Goal: Task Accomplishment & Management: Complete application form

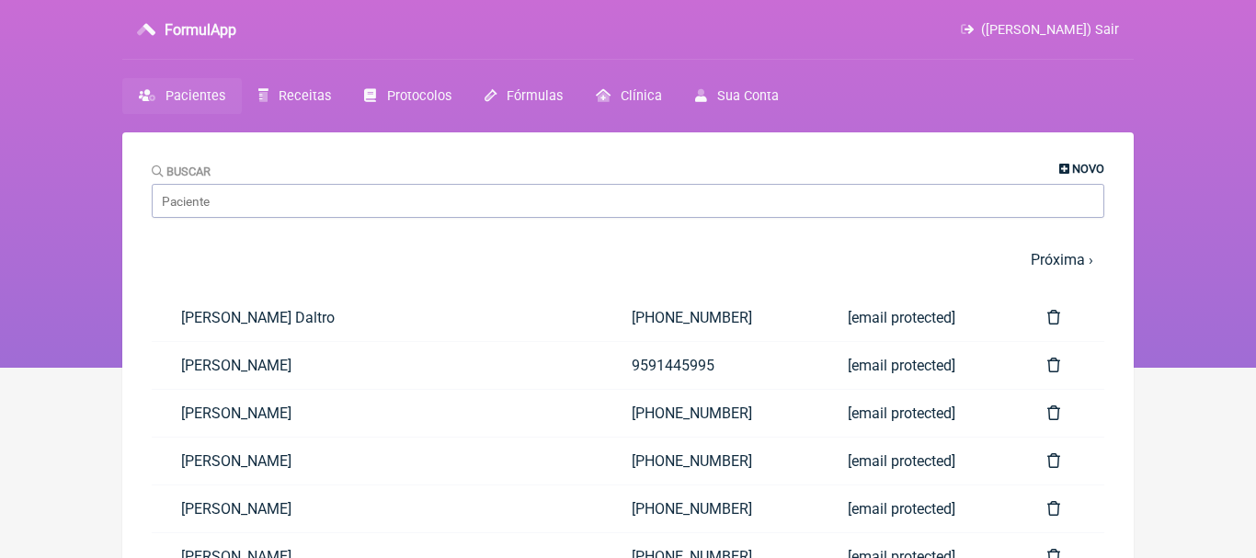
click at [1068, 170] on link "Novo" at bounding box center [1081, 169] width 45 height 14
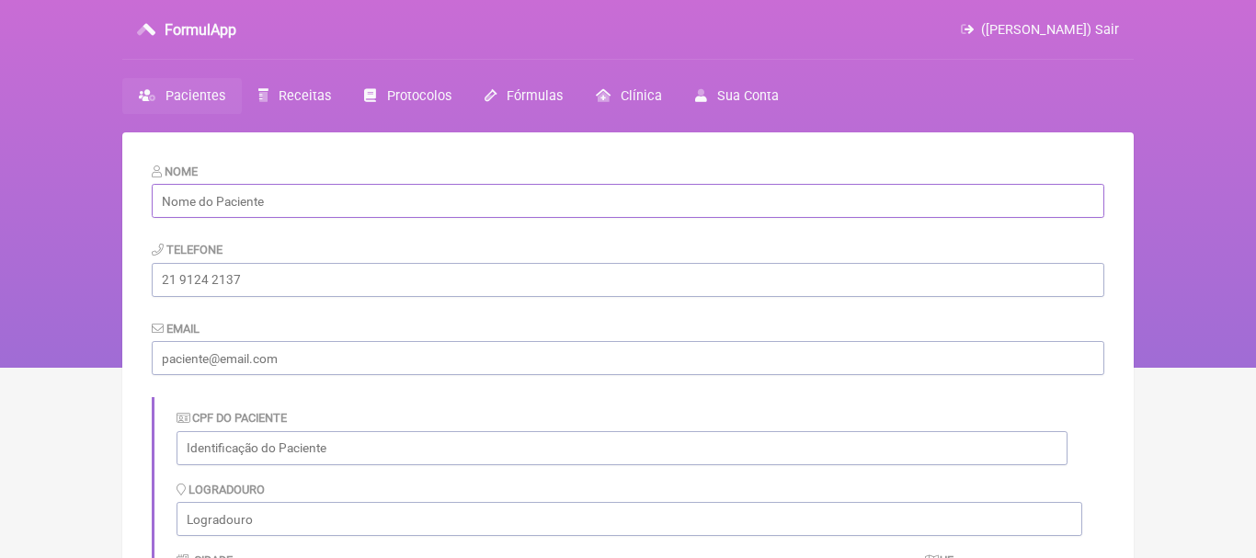
click at [571, 204] on input "text" at bounding box center [628, 201] width 952 height 34
paste input "[PERSON_NAME]"
type input "[PERSON_NAME]"
click at [308, 289] on input "tel" at bounding box center [628, 280] width 952 height 34
click at [308, 414] on div "CPF do Paciente" at bounding box center [621, 436] width 891 height 56
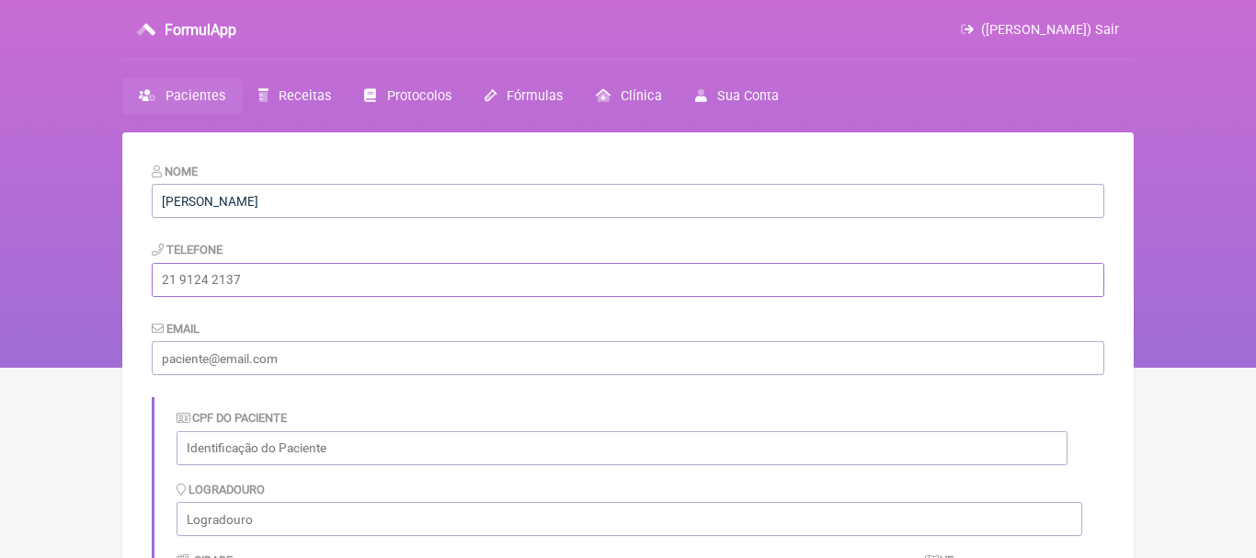
paste input "[PHONE_NUMBER]"
type input "[PHONE_NUMBER]"
click at [269, 357] on input "email" at bounding box center [628, 358] width 952 height 34
click at [286, 363] on input "email" at bounding box center [628, 358] width 952 height 34
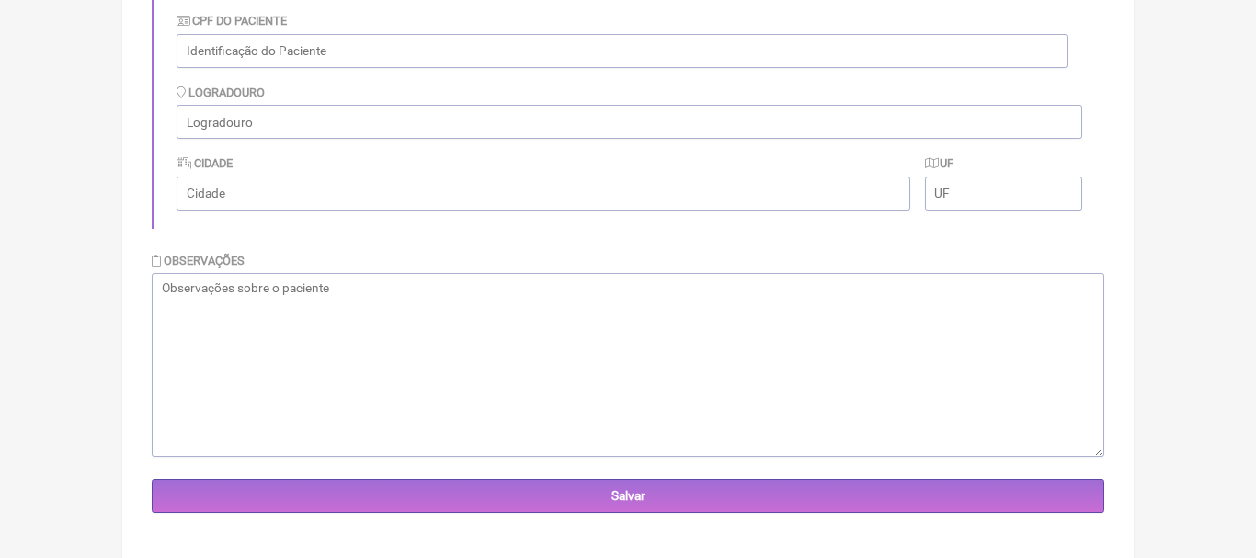
scroll to position [404, 0]
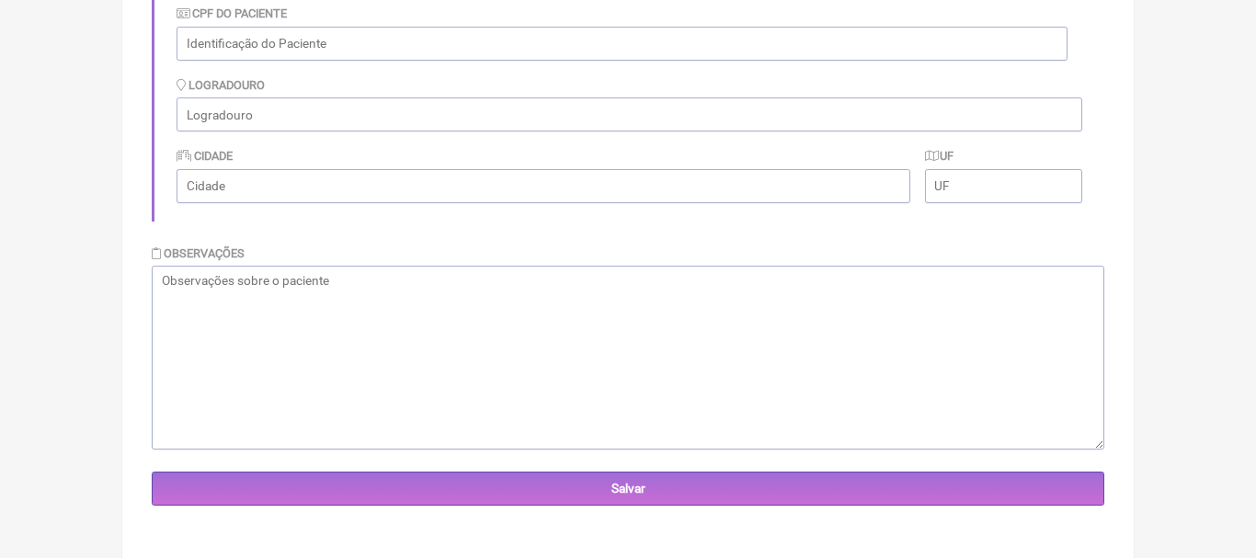
type input "[EMAIL_ADDRESS][DOMAIN_NAME]"
click at [586, 314] on textarea at bounding box center [628, 358] width 952 height 184
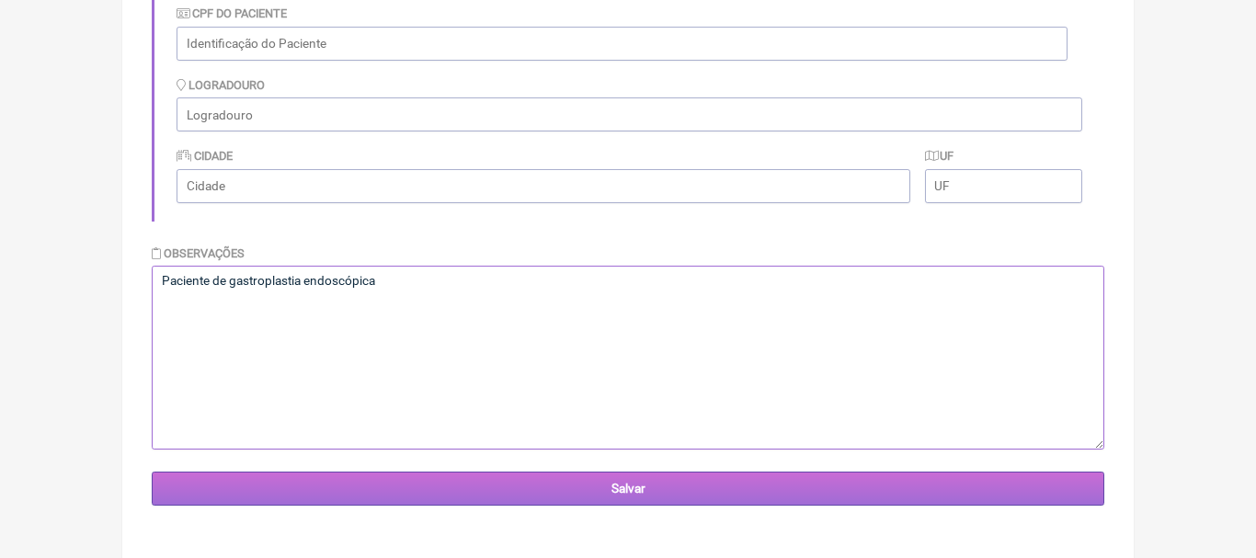
type textarea "Paciente de gastroplastia endoscópica"
click at [610, 489] on input "Salvar" at bounding box center [628, 489] width 952 height 34
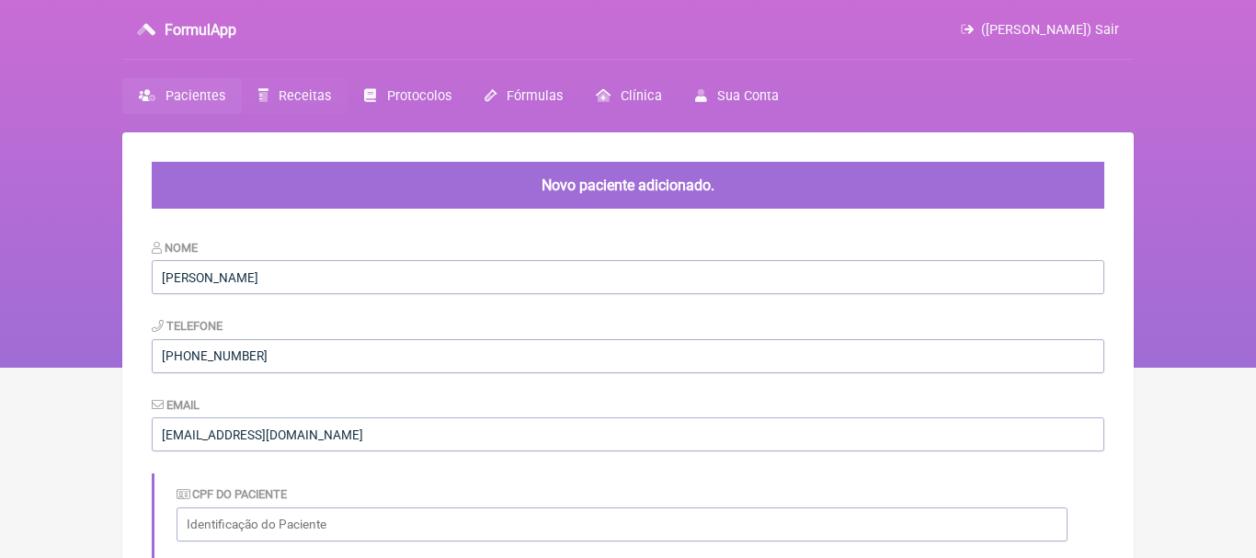
click at [306, 95] on span "Receitas" at bounding box center [305, 96] width 52 height 16
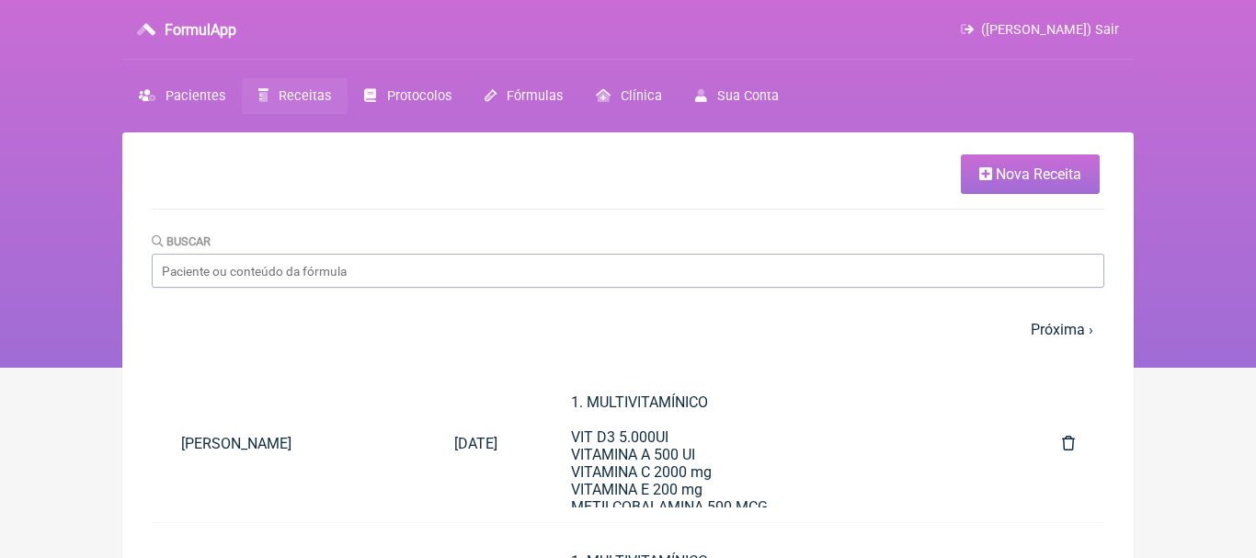
click at [1017, 176] on span "Nova Receita" at bounding box center [1038, 173] width 85 height 17
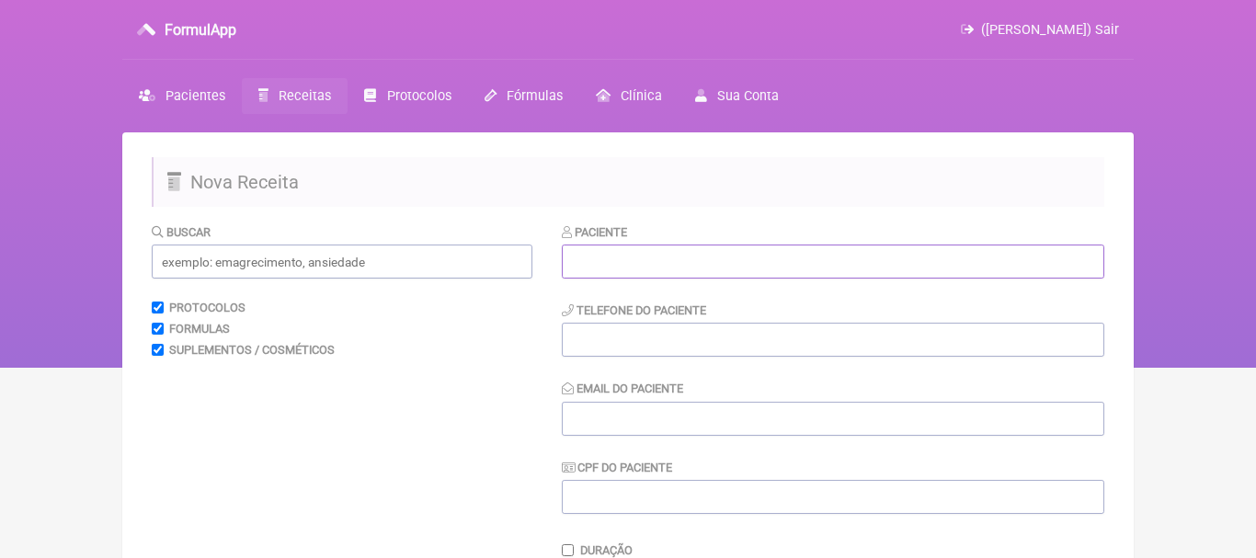
click at [789, 257] on input "text" at bounding box center [833, 262] width 542 height 34
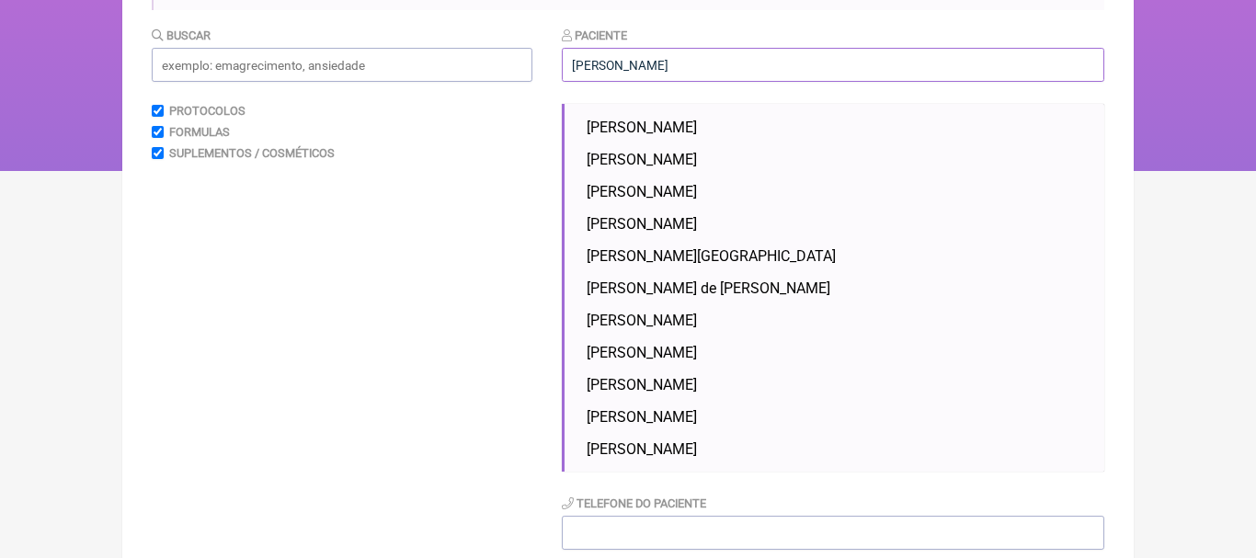
scroll to position [204, 0]
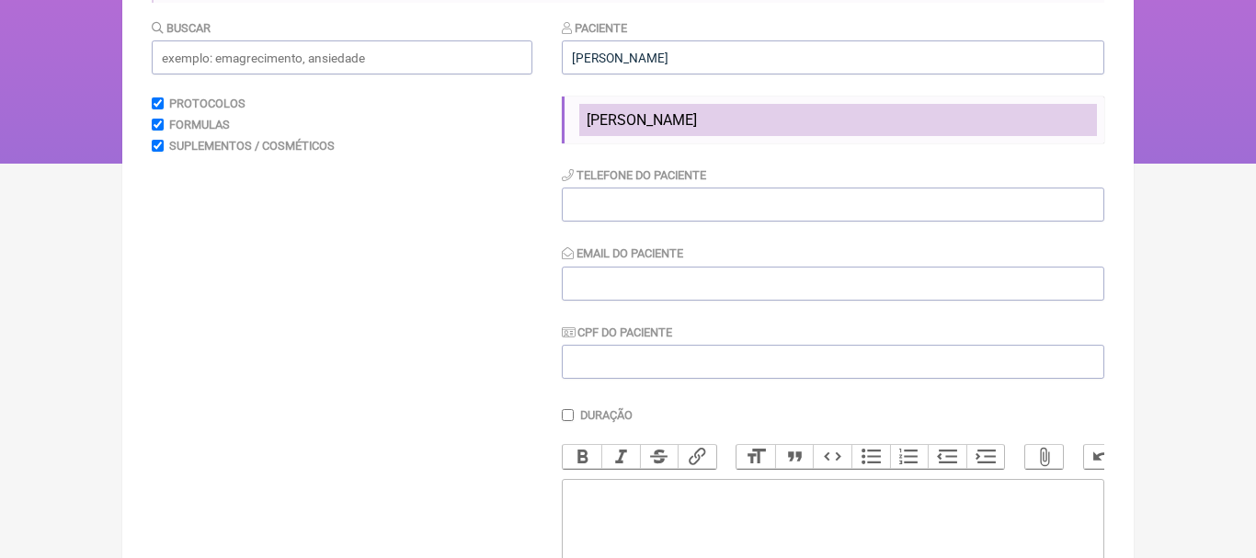
click at [653, 118] on span "[PERSON_NAME]" at bounding box center [641, 119] width 110 height 17
type input "[PERSON_NAME]"
type input "[PHONE_NUMBER]"
type input "[EMAIL_ADDRESS][DOMAIN_NAME]"
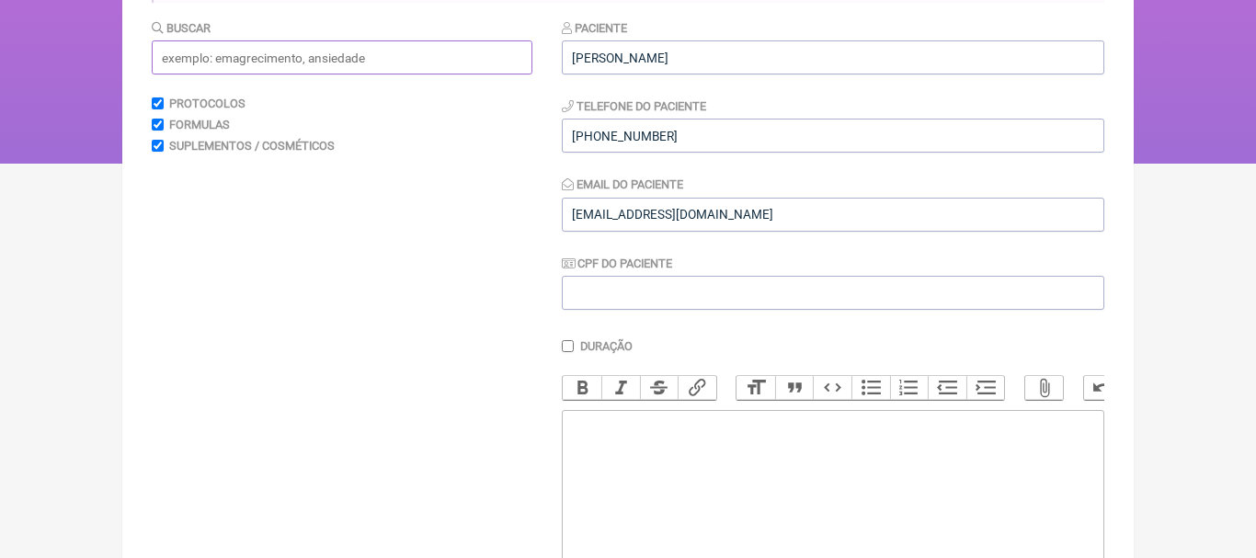
click at [497, 65] on input "text" at bounding box center [342, 57] width 381 height 34
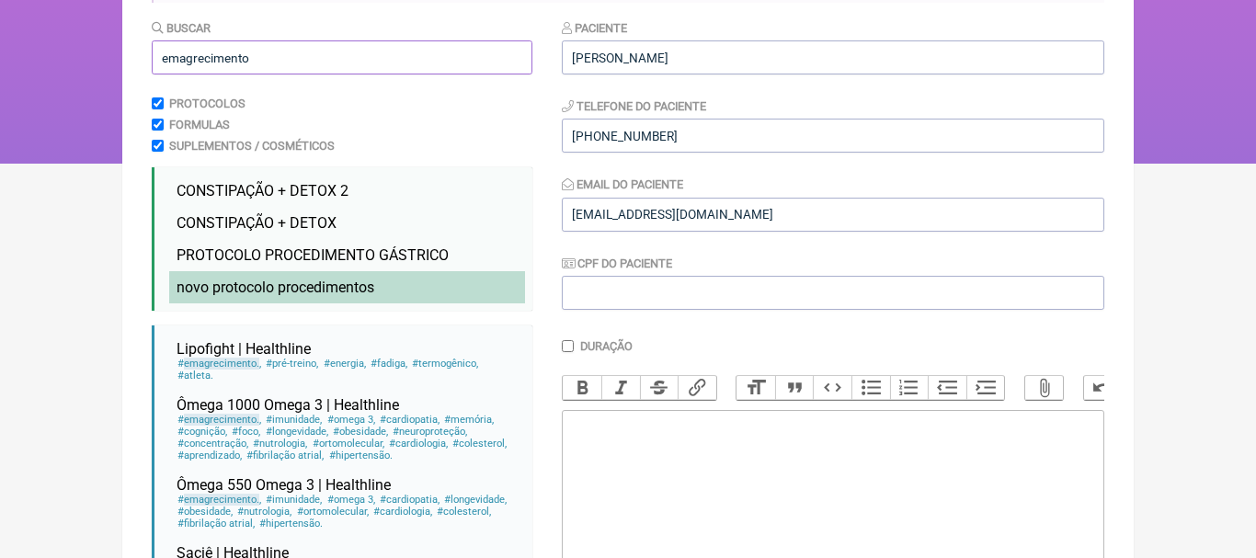
type input "emagrecimento"
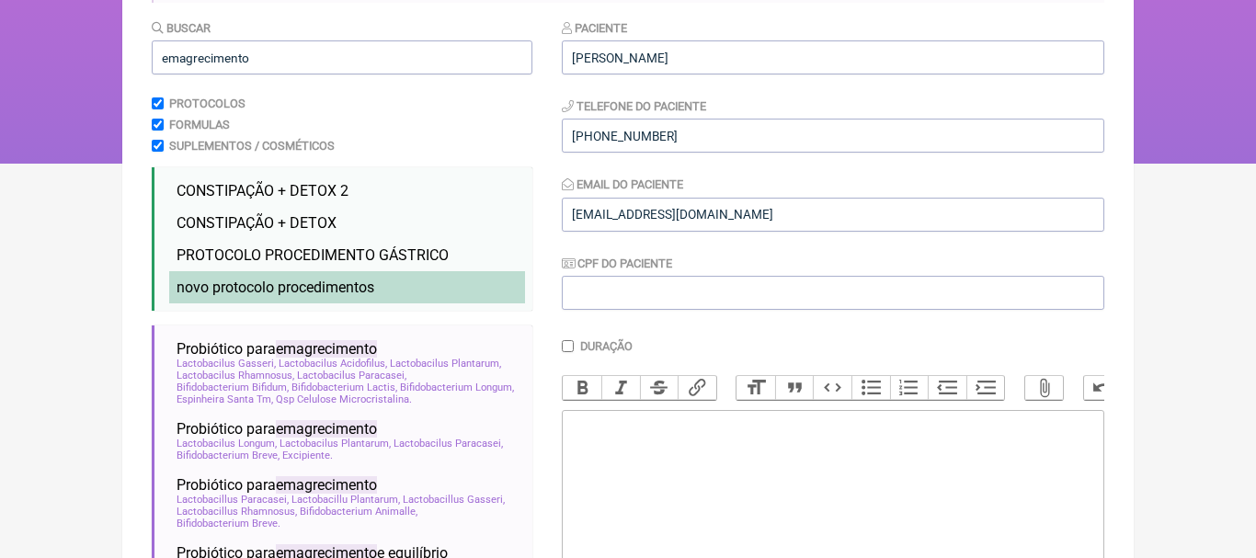
click at [356, 278] on li "novo protocolo procedimentos emagrecimento novo" at bounding box center [347, 287] width 356 height 32
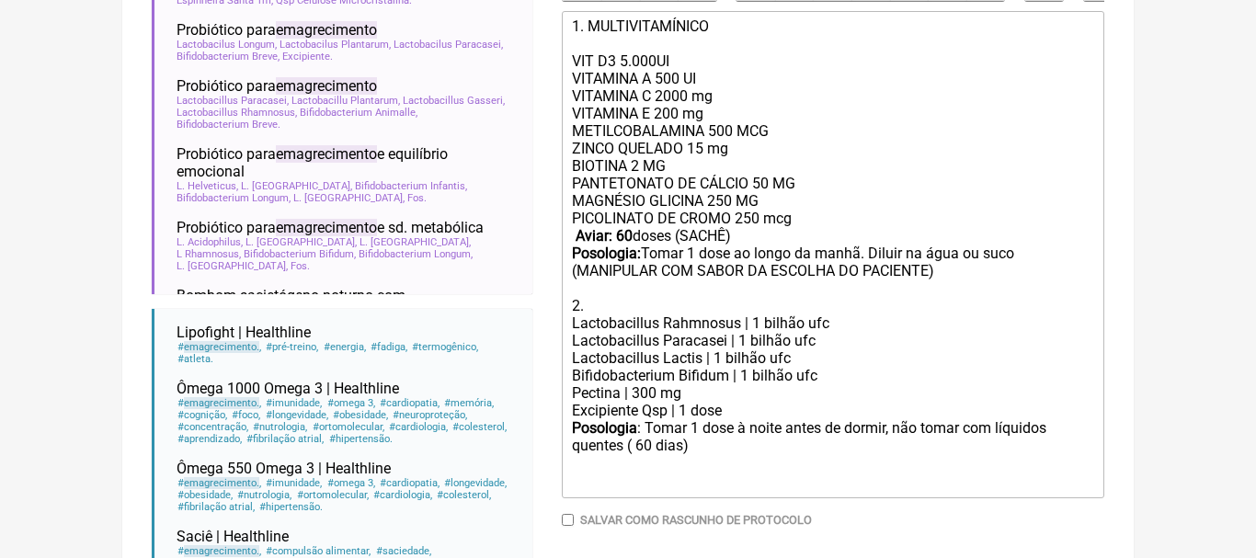
scroll to position [626, 0]
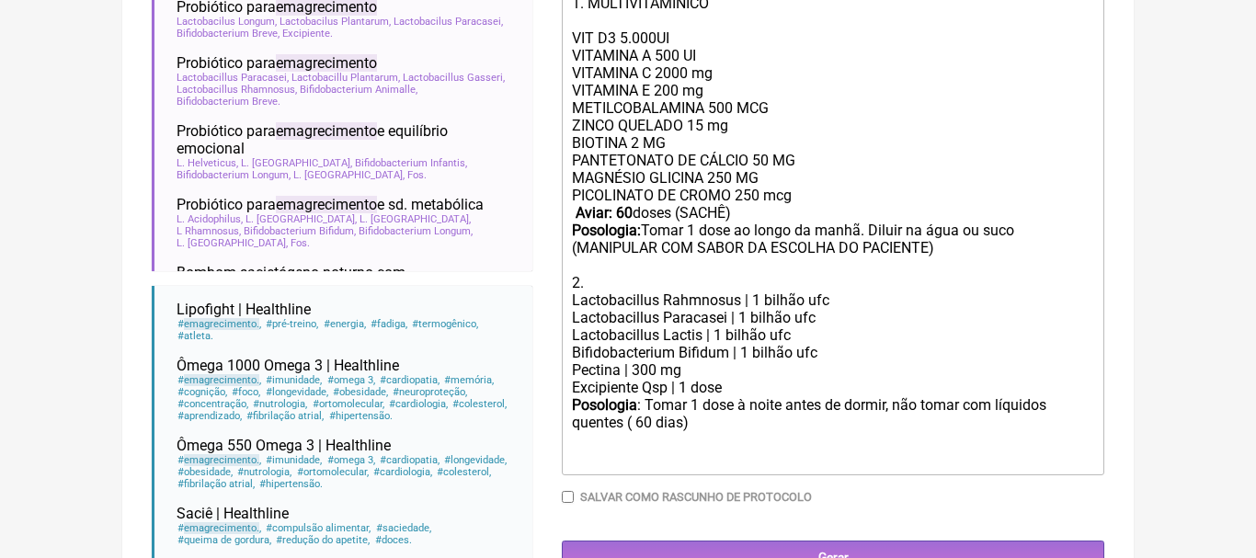
click at [870, 232] on div "PANTETONATO DE CÁLCIO 50 MG MAGNÉSIO GLICINA 250 MG PICOLINATO DE CROMO 250 mcg…" at bounding box center [833, 222] width 522 height 140
click at [911, 235] on div "PANTETONATO DE CÁLCIO 50 MG MAGNÉSIO GLICINA 250 MG PICOLINATO DE CROMO 250 mcg…" at bounding box center [833, 222] width 522 height 140
click at [623, 220] on strong "Aviar: 60" at bounding box center [603, 212] width 57 height 17
click at [643, 422] on div "Posologia : Tomar 1 dose à noite antes de dormir, não tomar com líquidos quente…" at bounding box center [833, 432] width 522 height 72
type trix-editor "<div>1. MULTIVITAMÍNICO<br><br>VIT D3 5.000UI<br>VITAMINA A 500 UI<br>&nbsp;VIT…"
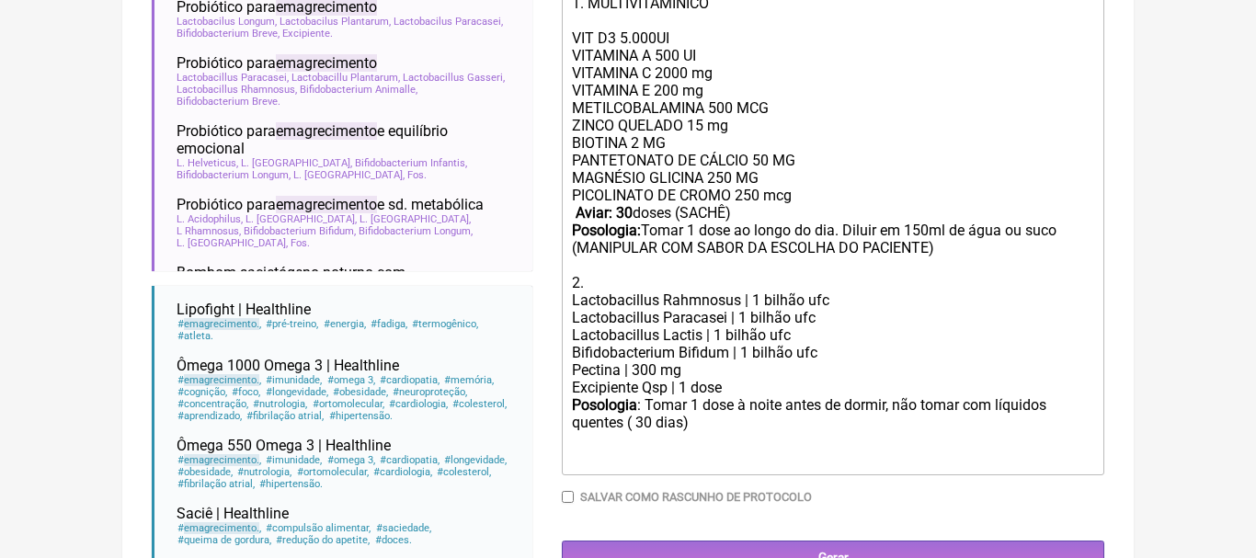
scroll to position [728, 0]
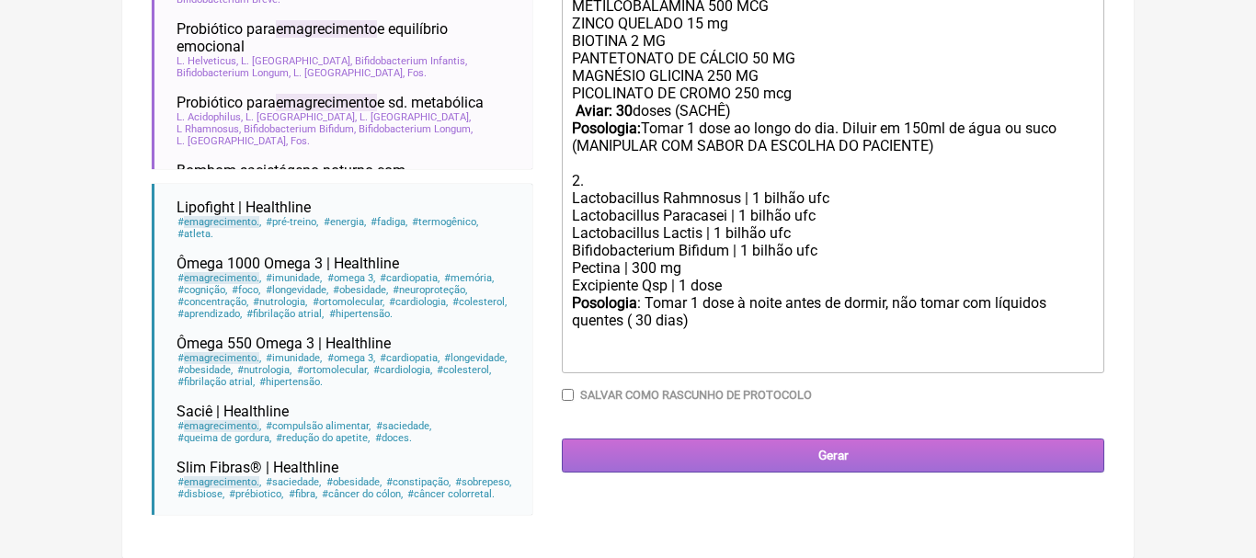
click at [830, 449] on input "Gerar" at bounding box center [833, 455] width 542 height 34
